Goal: Transaction & Acquisition: Purchase product/service

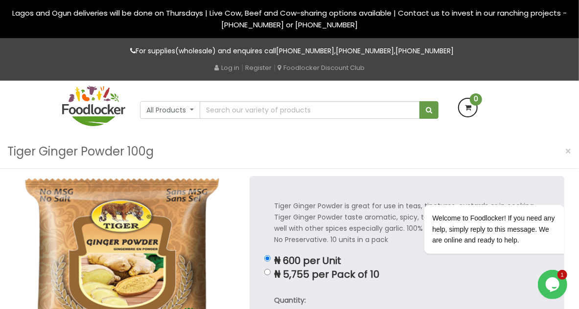
click at [66, 108] on img at bounding box center [94, 106] width 64 height 41
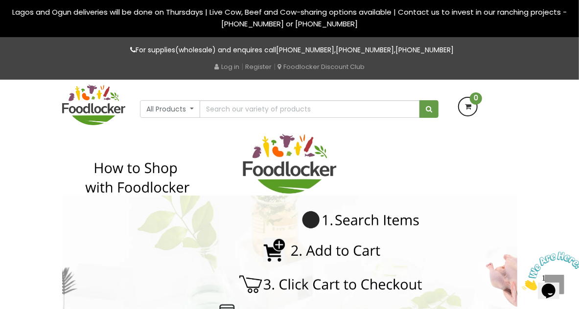
scroll to position [0, 0]
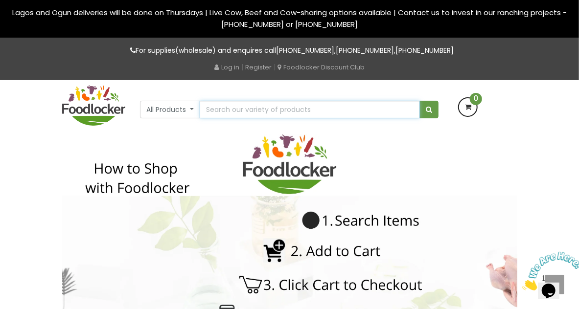
click at [324, 111] on input "text" at bounding box center [310, 110] width 220 height 18
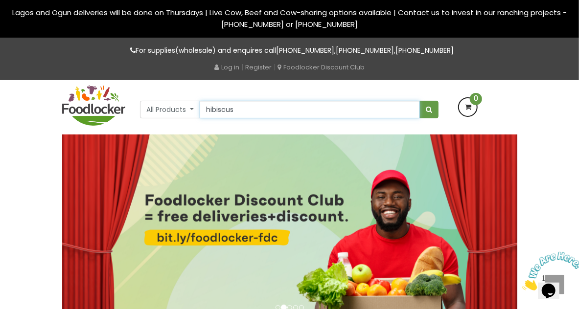
type input "hibiscus"
click at [419, 101] on button "submit" at bounding box center [428, 110] width 19 height 18
